Goal: Transaction & Acquisition: Purchase product/service

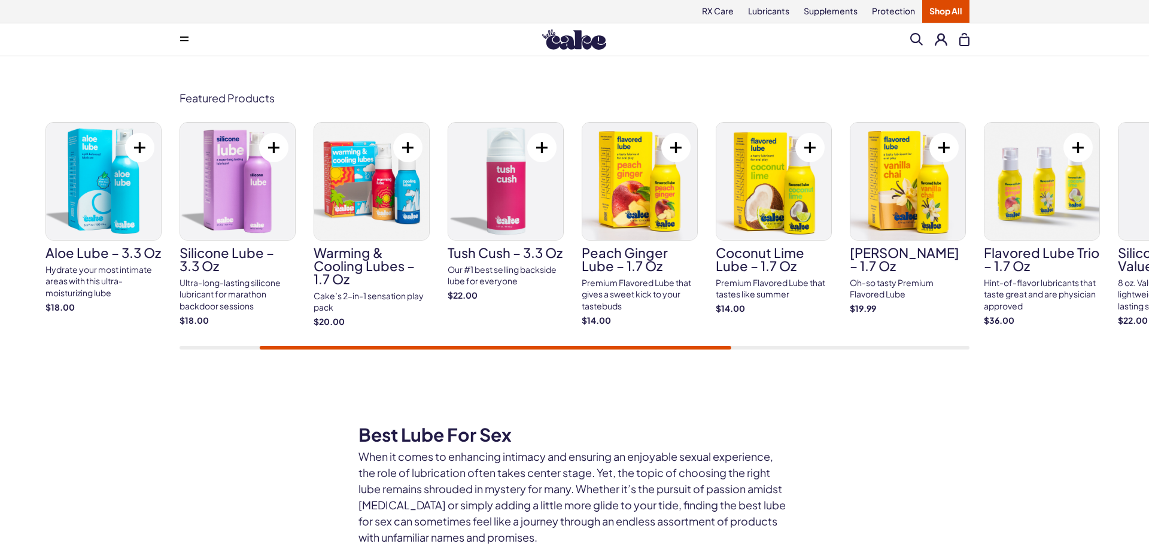
click at [239, 276] on link "Silicone Lube – 3.3 oz Ultra-long-lasting silicone lubricant for marathon backd…" at bounding box center [238, 224] width 116 height 204
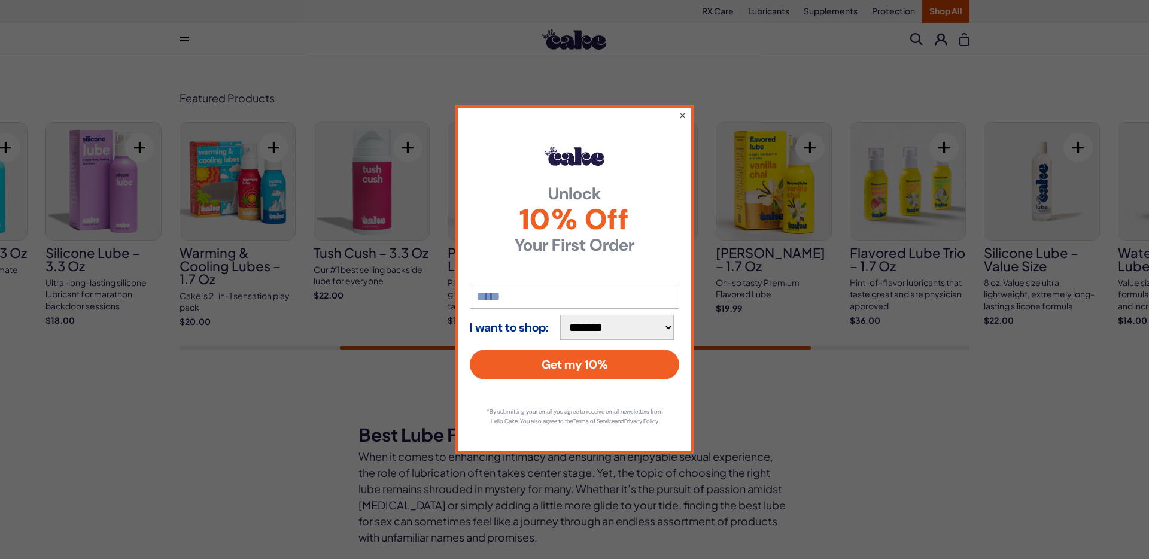
click at [682, 110] on button "×" at bounding box center [683, 115] width 8 height 14
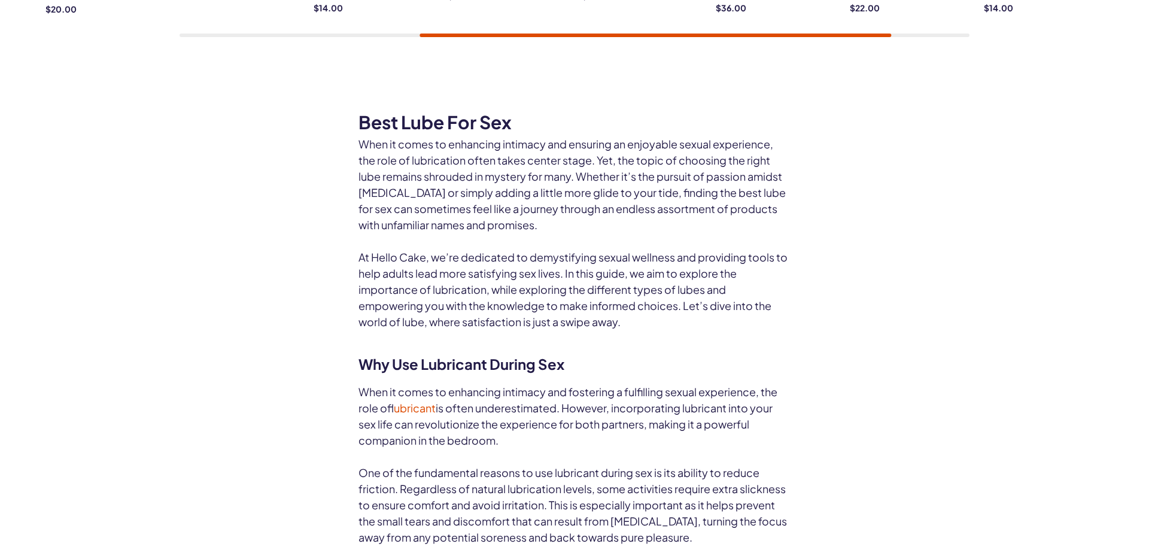
scroll to position [71, 0]
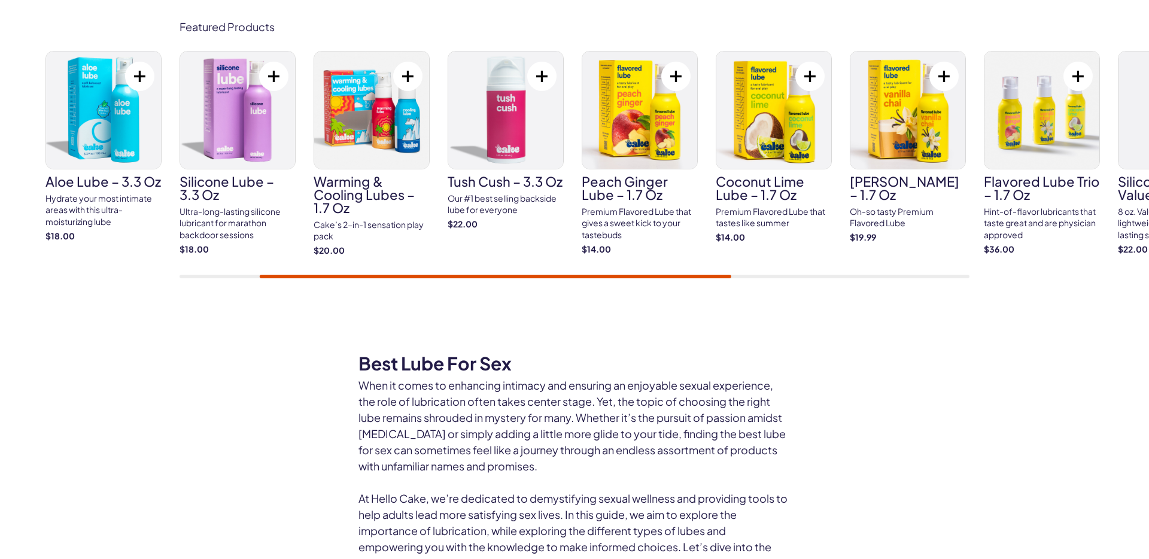
click at [221, 211] on div "Ultra-long-lasting silicone lubricant for marathon backdoor sessions" at bounding box center [238, 223] width 116 height 35
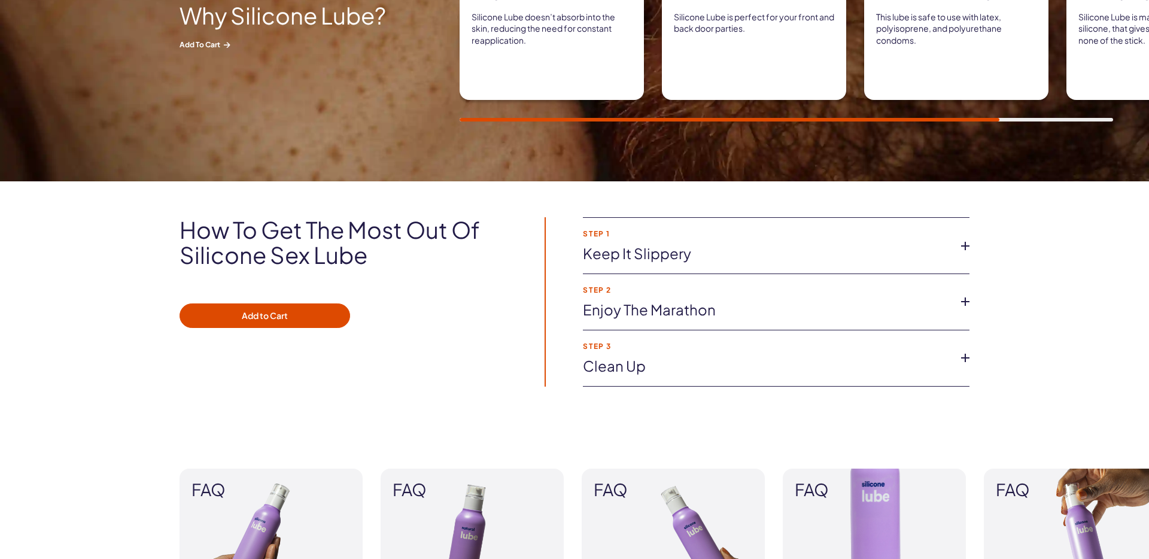
scroll to position [785, 0]
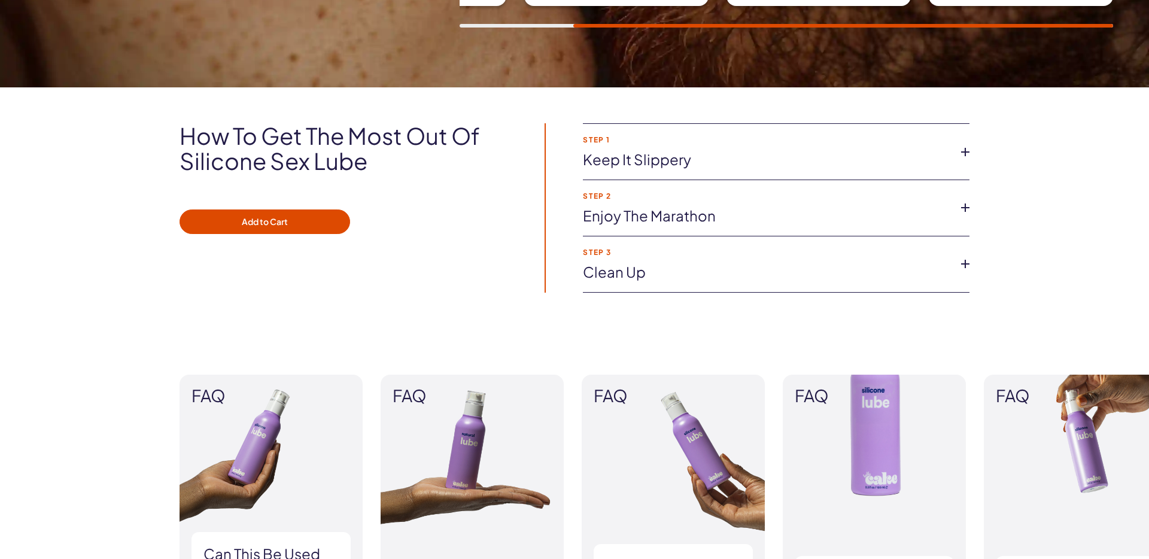
click at [706, 165] on link "Keep it slippery" at bounding box center [766, 160] width 367 height 20
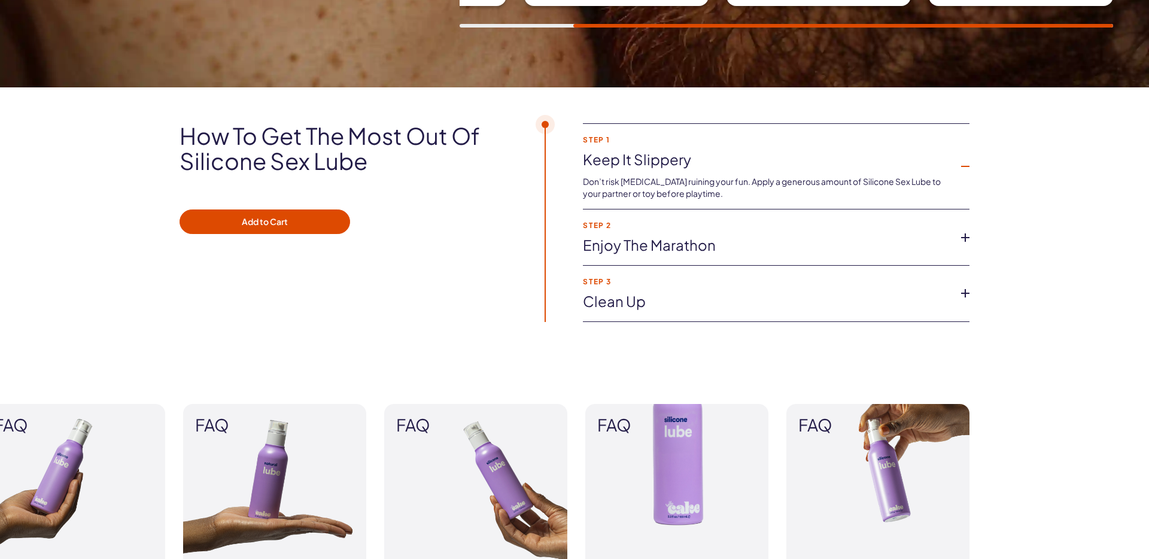
click at [713, 248] on link "Enjoy the marathon" at bounding box center [766, 245] width 367 height 20
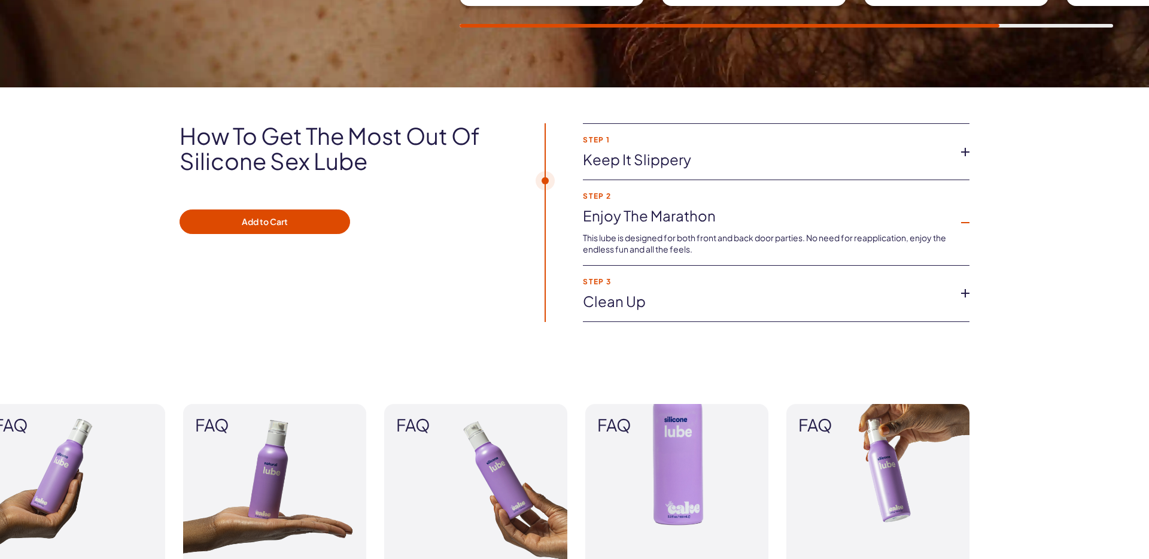
click at [669, 299] on link "Clean up" at bounding box center [766, 301] width 367 height 20
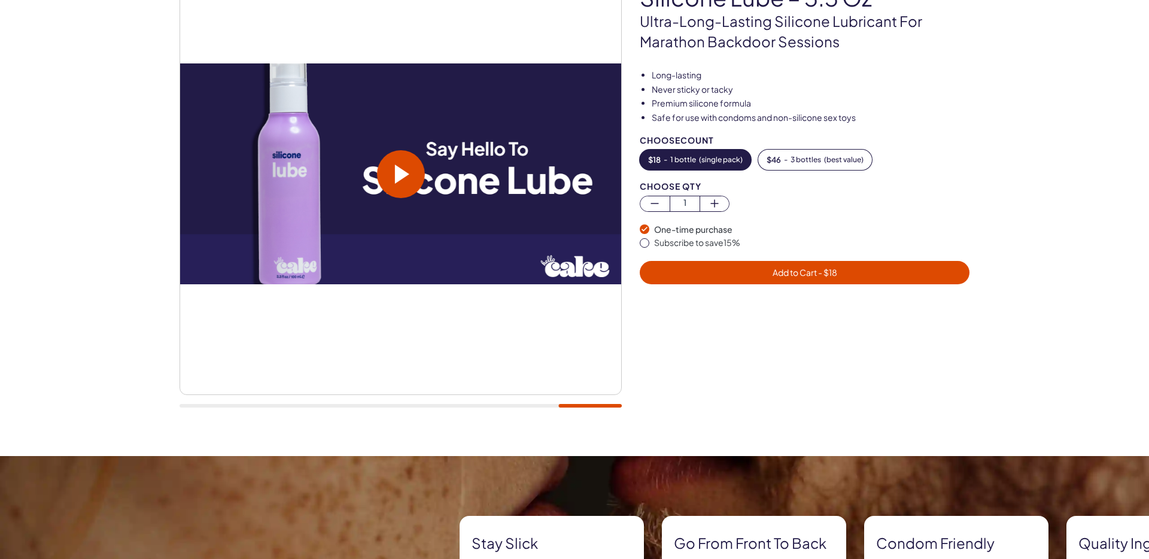
scroll to position [0, 0]
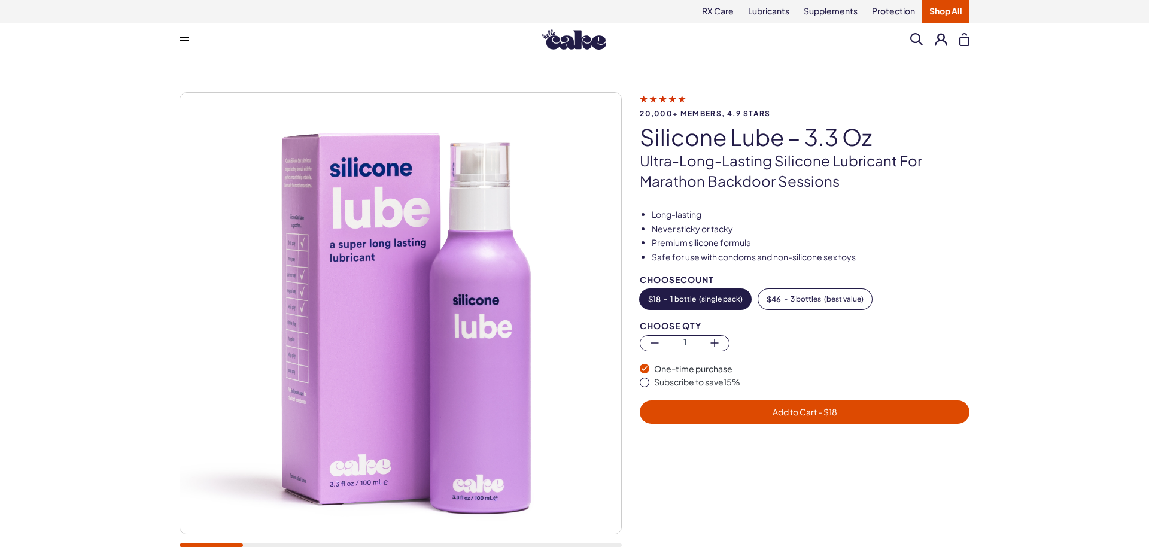
click at [678, 415] on span "Add to Cart - $ 18" at bounding box center [804, 412] width 315 height 14
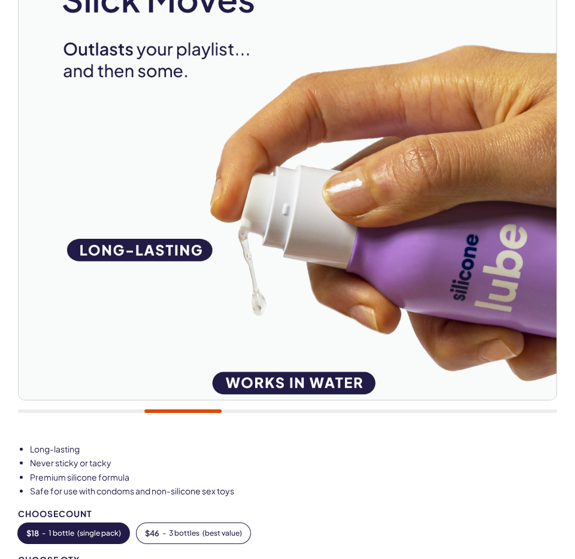
scroll to position [299, 0]
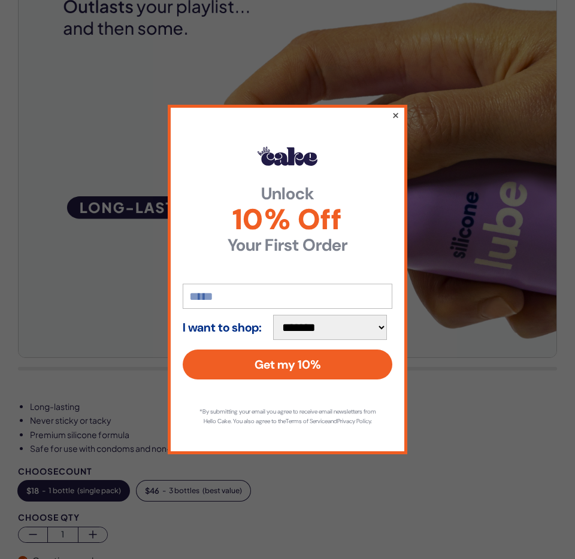
click at [394, 111] on button "×" at bounding box center [395, 115] width 8 height 14
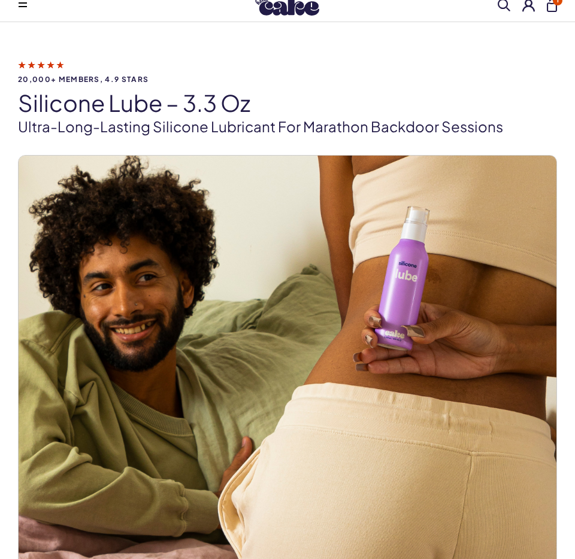
scroll to position [0, 0]
